Goal: Transaction & Acquisition: Purchase product/service

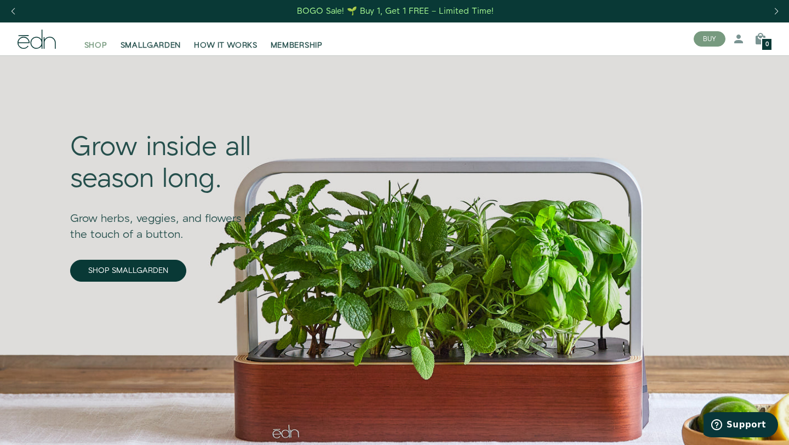
click at [105, 42] on span "SHOP" at bounding box center [95, 45] width 23 height 11
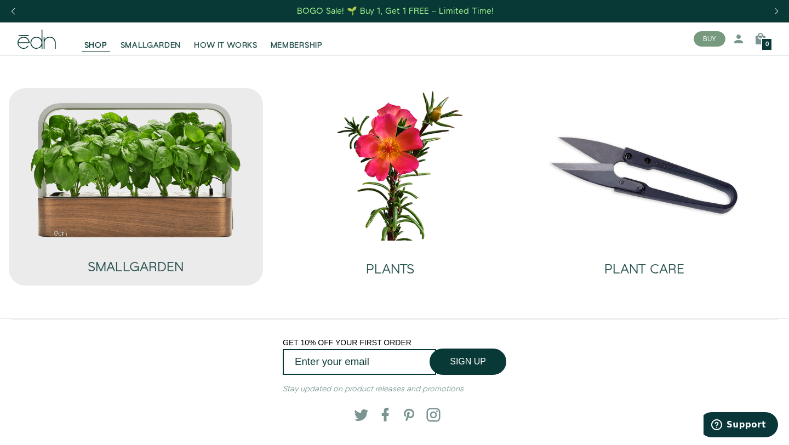
click at [161, 186] on img at bounding box center [136, 169] width 213 height 136
